Goal: Communication & Community: Answer question/provide support

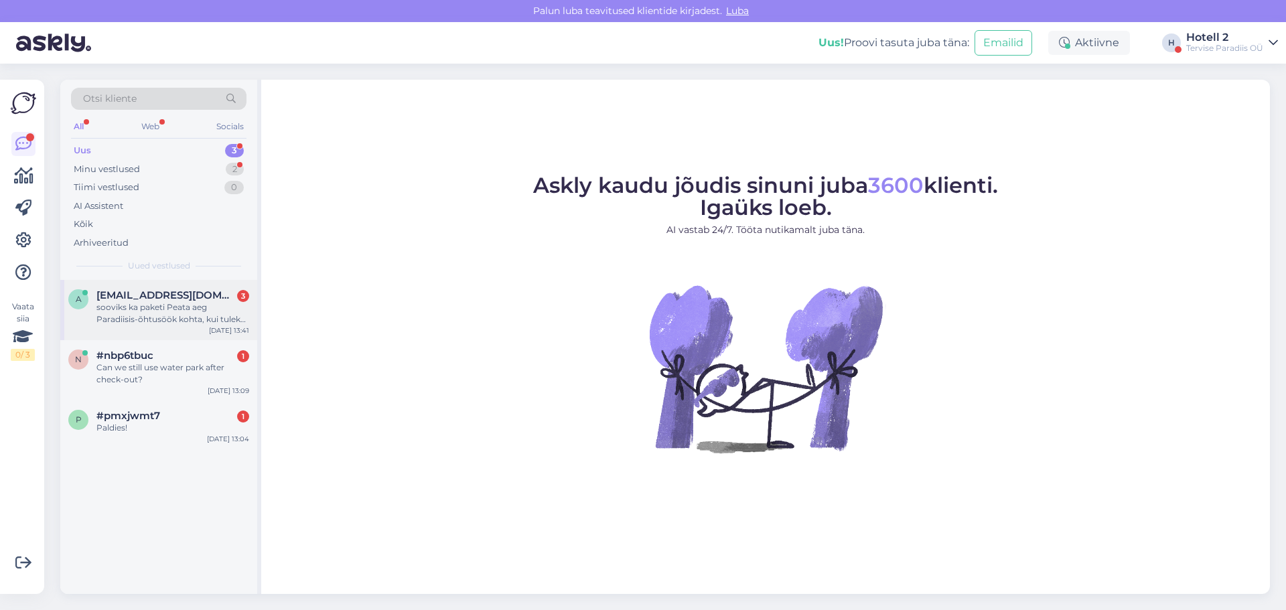
click at [131, 295] on span "[EMAIL_ADDRESS][DOMAIN_NAME]" at bounding box center [165, 295] width 139 height 12
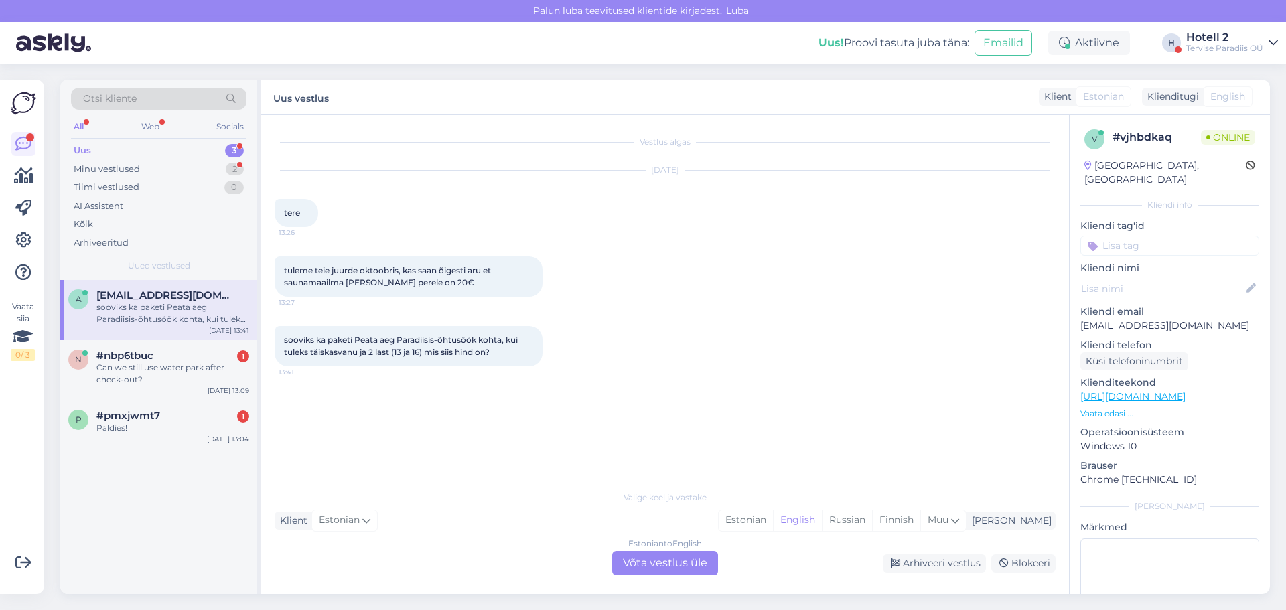
click at [636, 566] on div "Estonian to English Võta vestlus üle" at bounding box center [665, 563] width 106 height 24
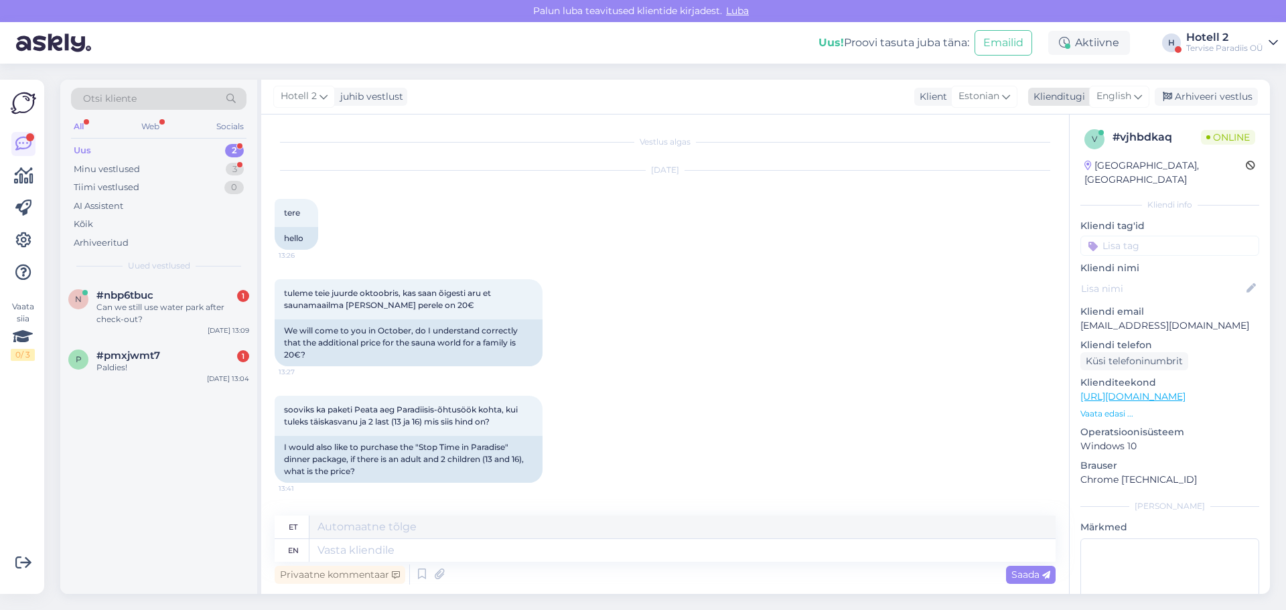
click at [1127, 94] on span "English" at bounding box center [1113, 96] width 35 height 15
type input "es"
click at [1063, 184] on link "Estonian" at bounding box center [1088, 177] width 147 height 21
click at [350, 548] on textarea at bounding box center [665, 548] width 781 height 28
click at [177, 307] on div "Can we still use water park after check-out?" at bounding box center [172, 313] width 153 height 24
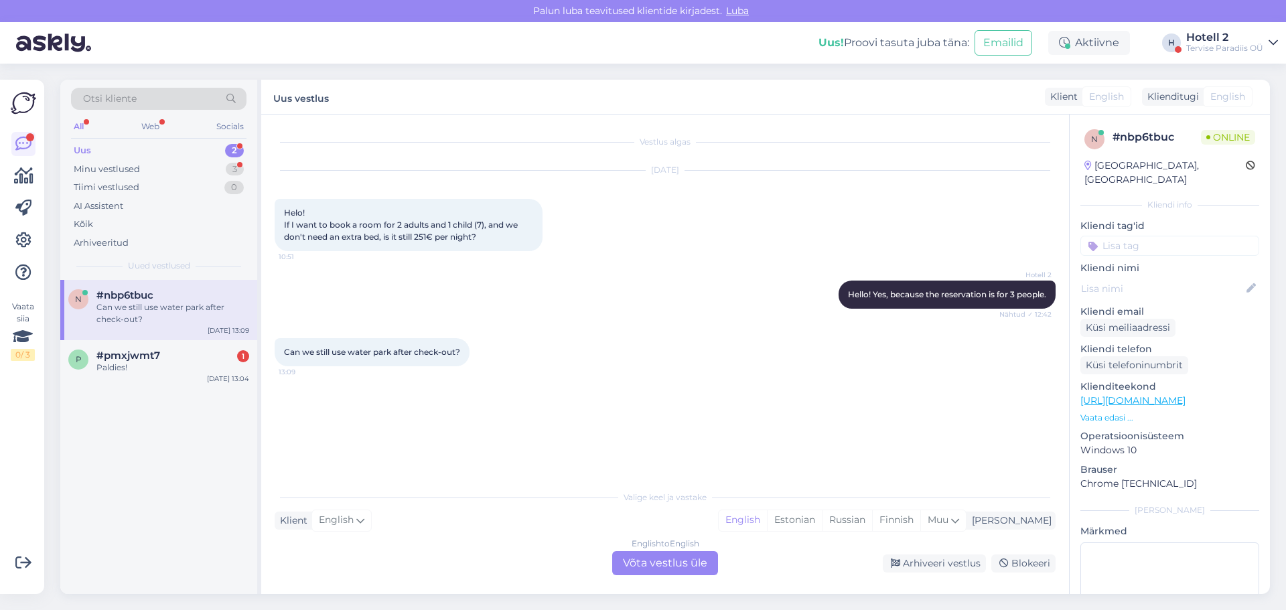
click at [653, 562] on div "English to English Võta vestlus üle" at bounding box center [665, 563] width 106 height 24
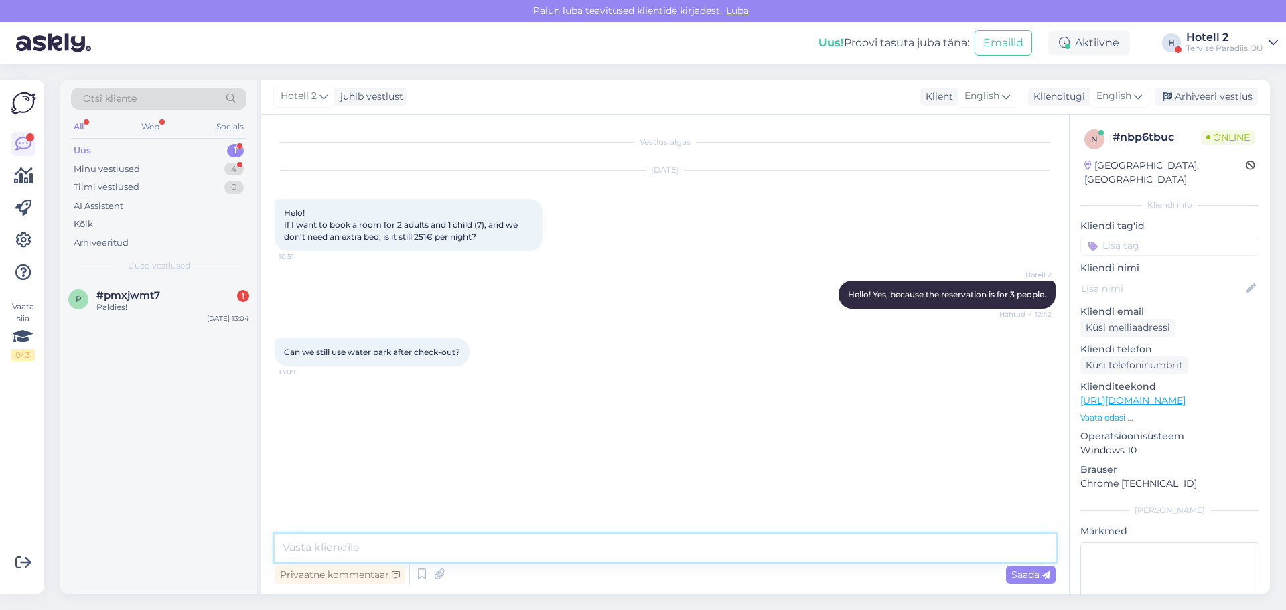
click at [361, 544] on textarea at bounding box center [665, 548] width 781 height 28
type textarea "H"
type textarea "Yes, you can :)"
click at [1192, 98] on div "Arhiveeri vestlus" at bounding box center [1205, 97] width 103 height 18
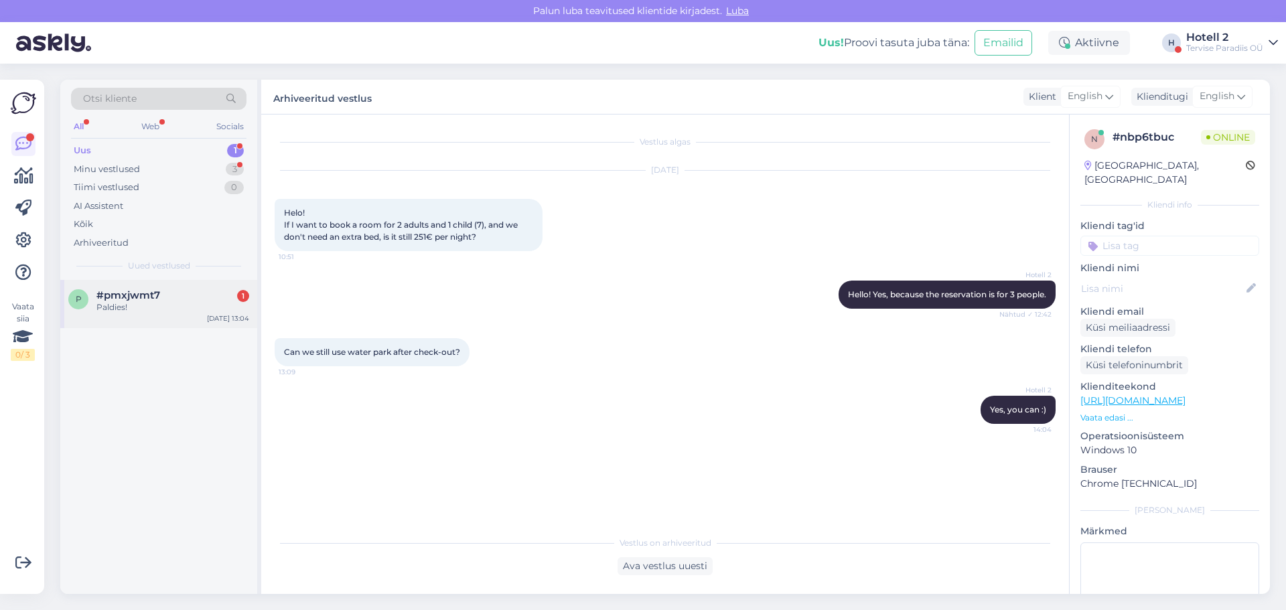
drag, startPoint x: 106, startPoint y: 315, endPoint x: 214, endPoint y: 312, distance: 108.5
click at [109, 314] on div "p #pmxjwmt7 1 Paldies! [DATE] 13:04" at bounding box center [158, 304] width 197 height 48
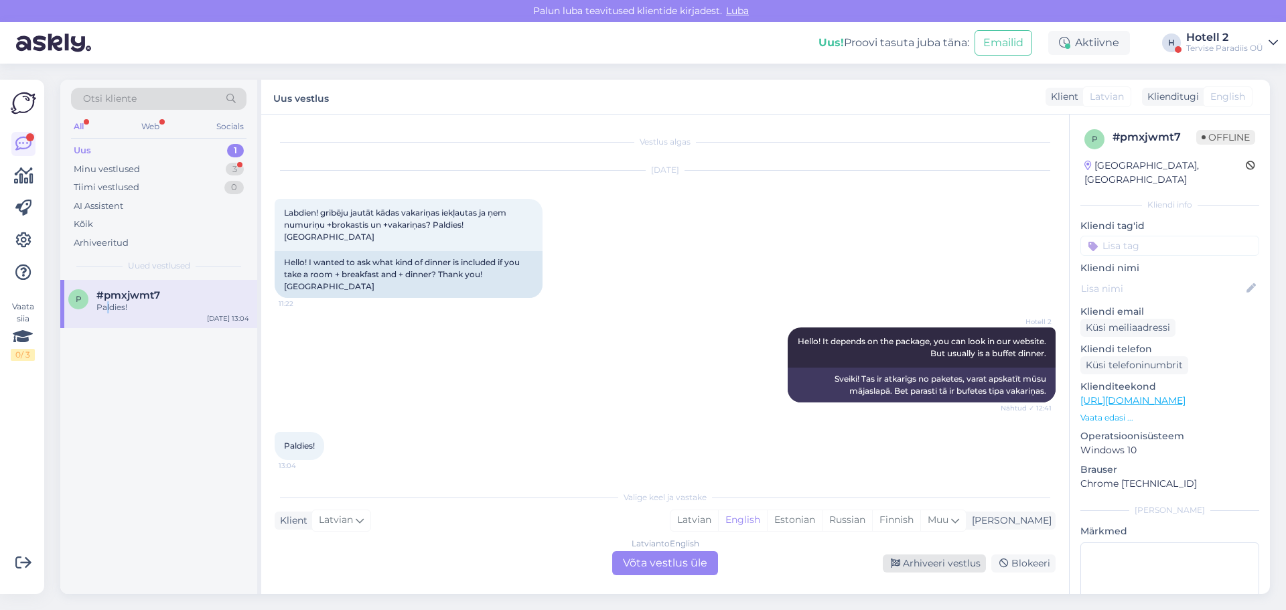
click at [956, 568] on div "Arhiveeri vestlus" at bounding box center [934, 563] width 103 height 18
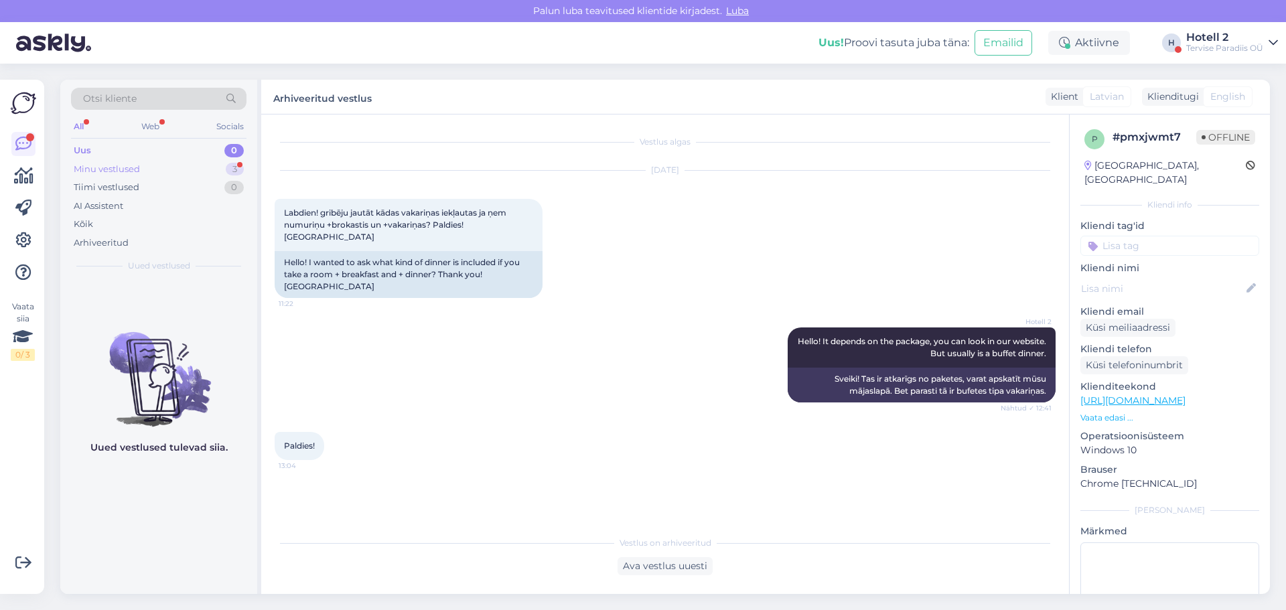
click at [144, 166] on div "Minu vestlused 3" at bounding box center [158, 169] width 175 height 19
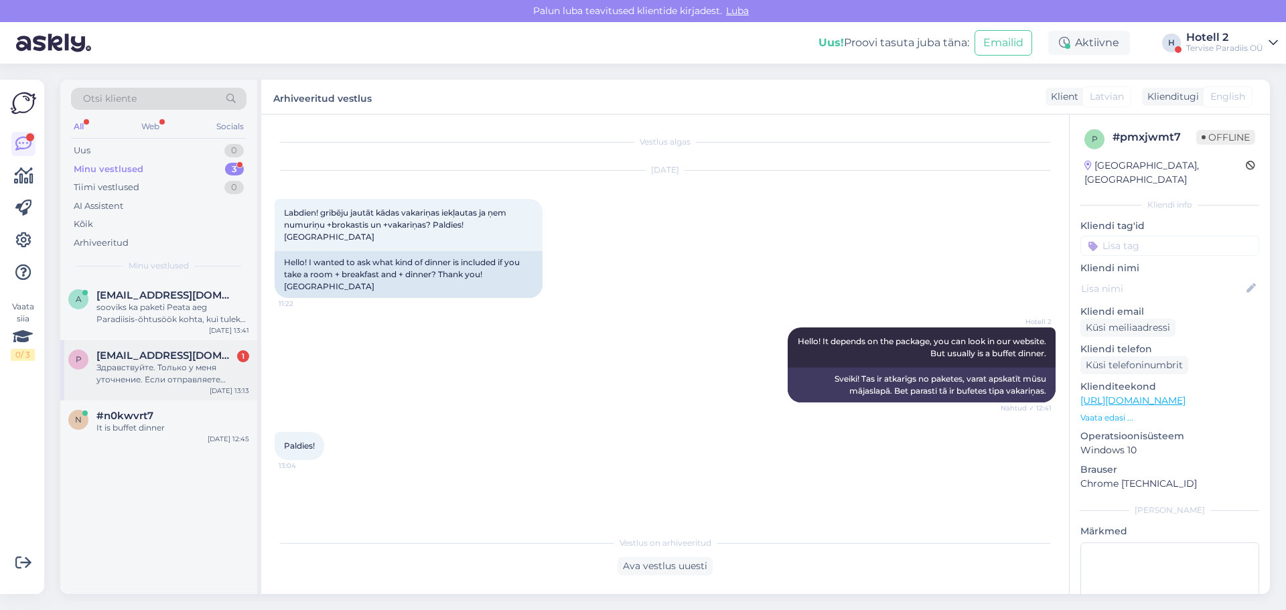
click at [144, 363] on div "Здравствуйте. Только у меня уточнение. Если отправляете Омнивой, то по адресу: …" at bounding box center [172, 374] width 153 height 24
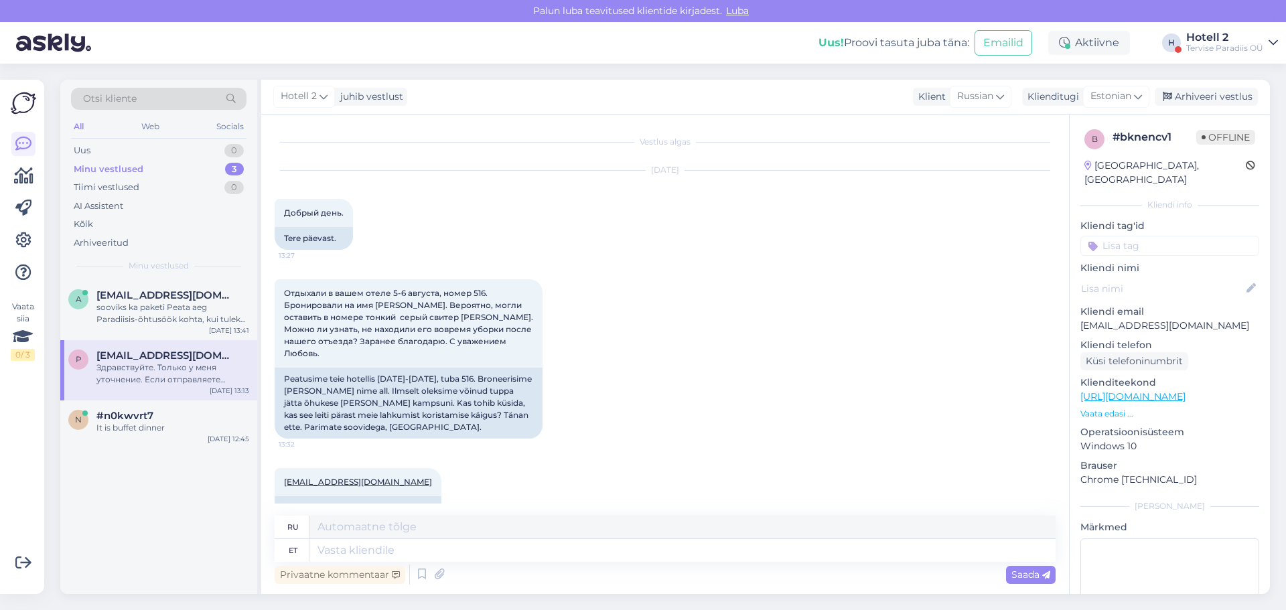
scroll to position [1171, 0]
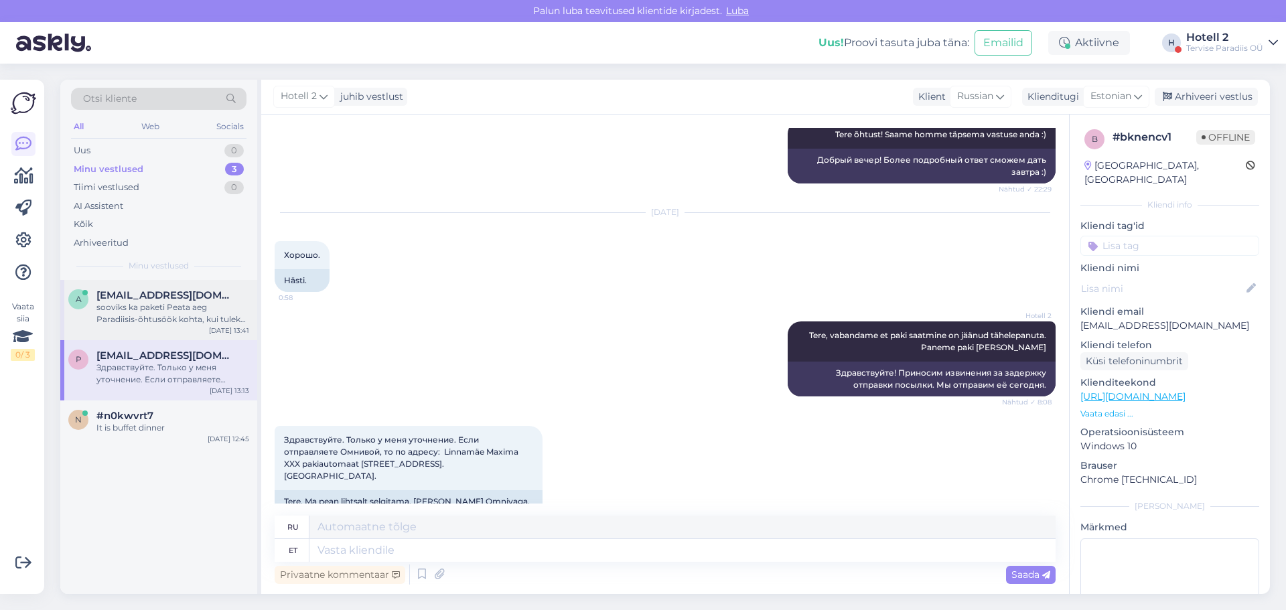
click at [159, 302] on div "sooviks ka paketi Peata aeg Paradiisis-õhtusöök kohta, kui tuleks täiskasvanu j…" at bounding box center [172, 313] width 153 height 24
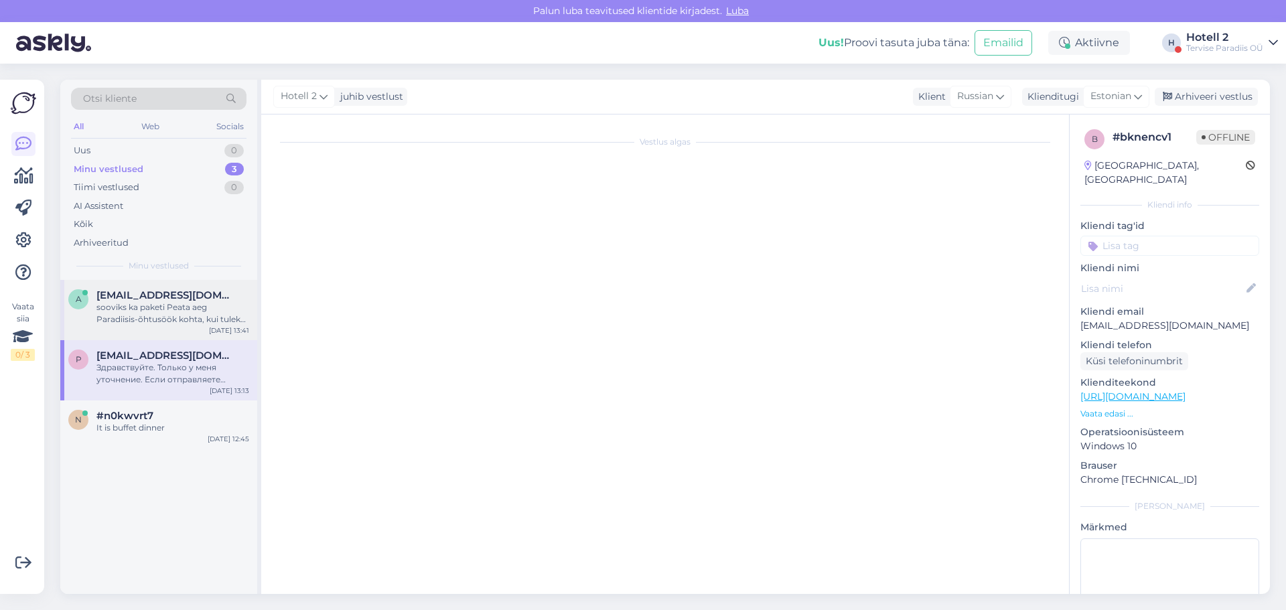
scroll to position [0, 0]
